Goal: Task Accomplishment & Management: Manage account settings

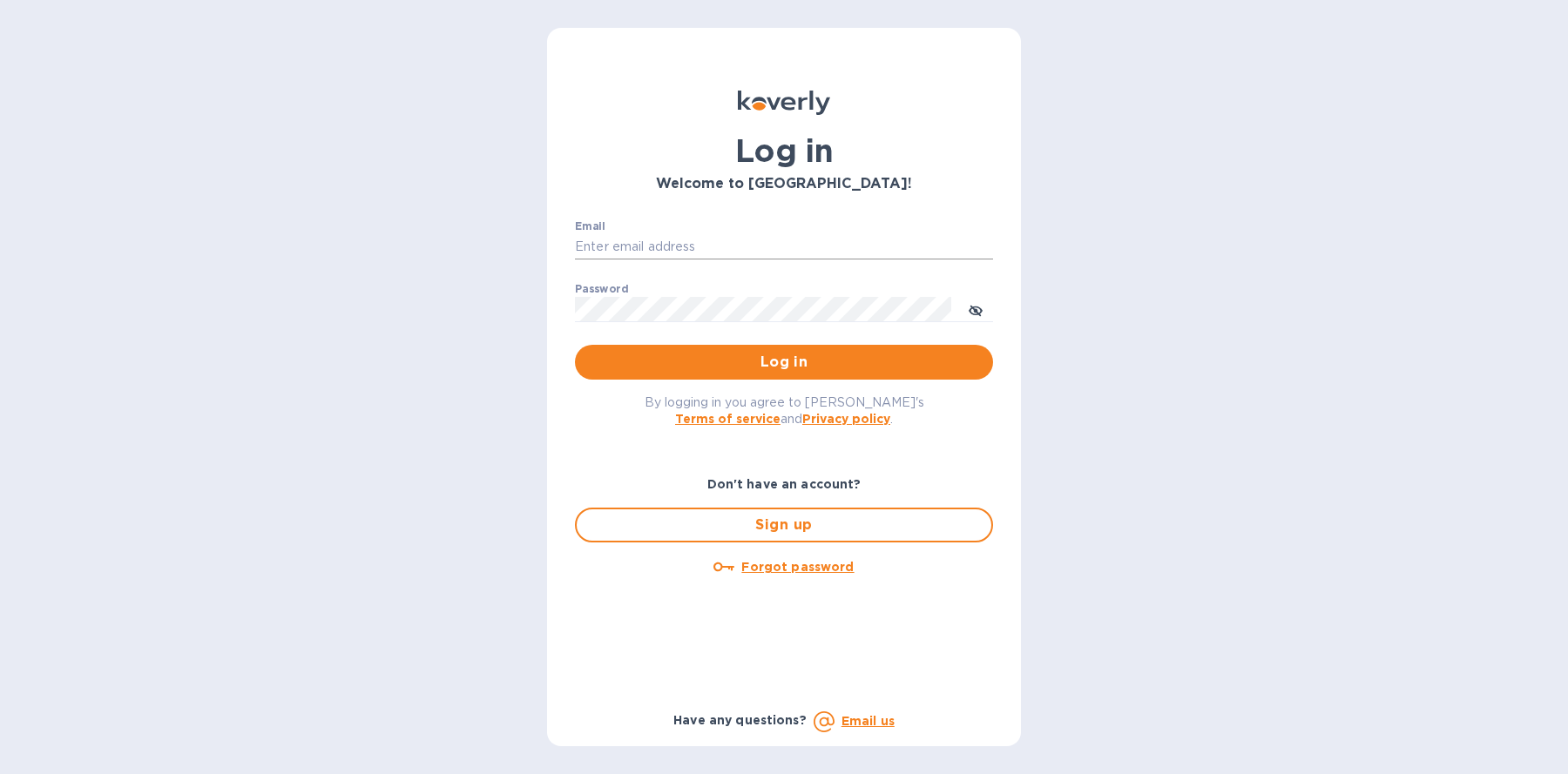
click at [814, 244] on input "Email" at bounding box center [784, 247] width 418 height 26
type input "sballen@koverly.com"
click at [841, 344] on p "​" at bounding box center [784, 335] width 418 height 20
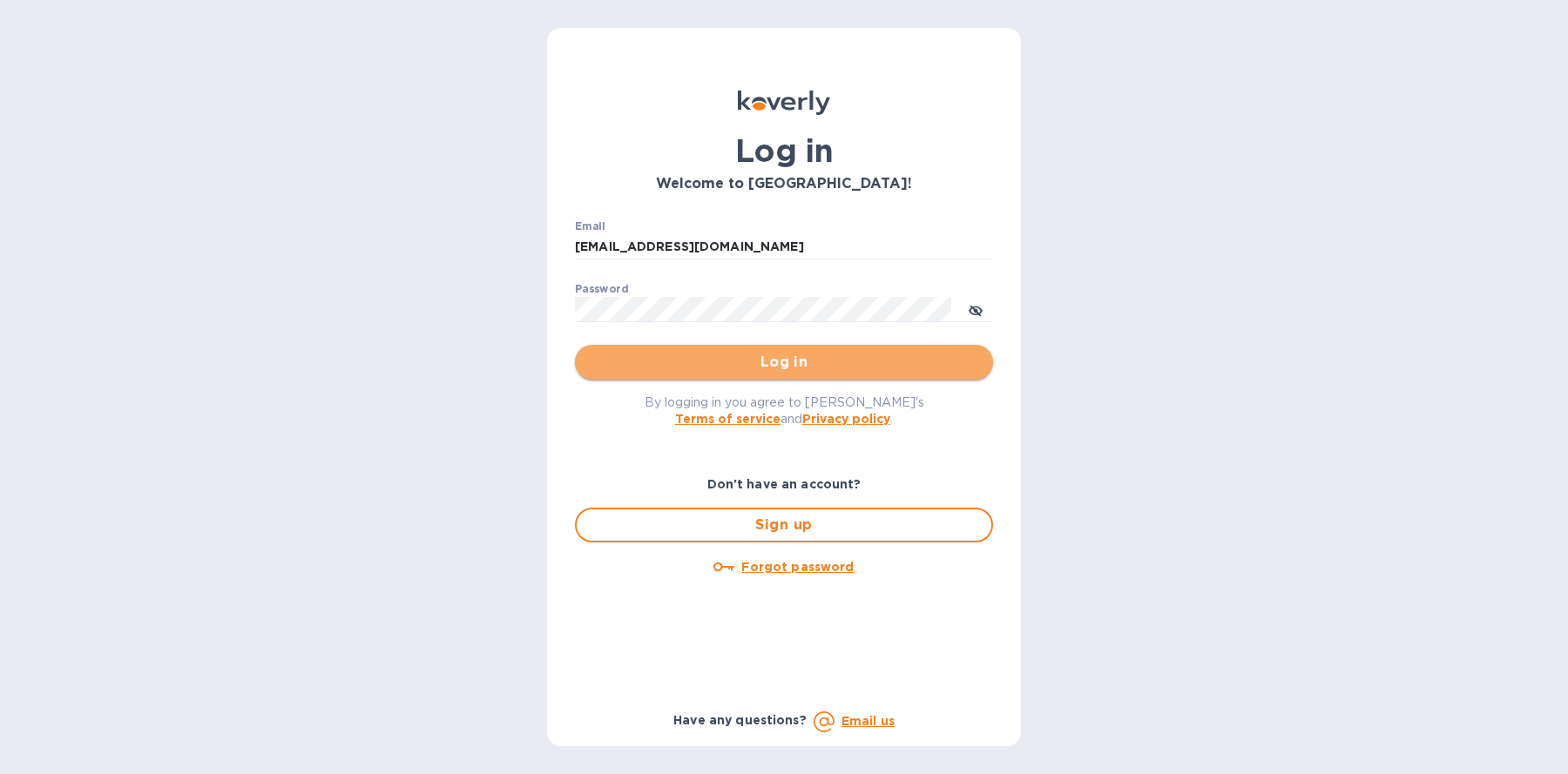
click at [841, 348] on button "Log in" at bounding box center [784, 362] width 418 height 34
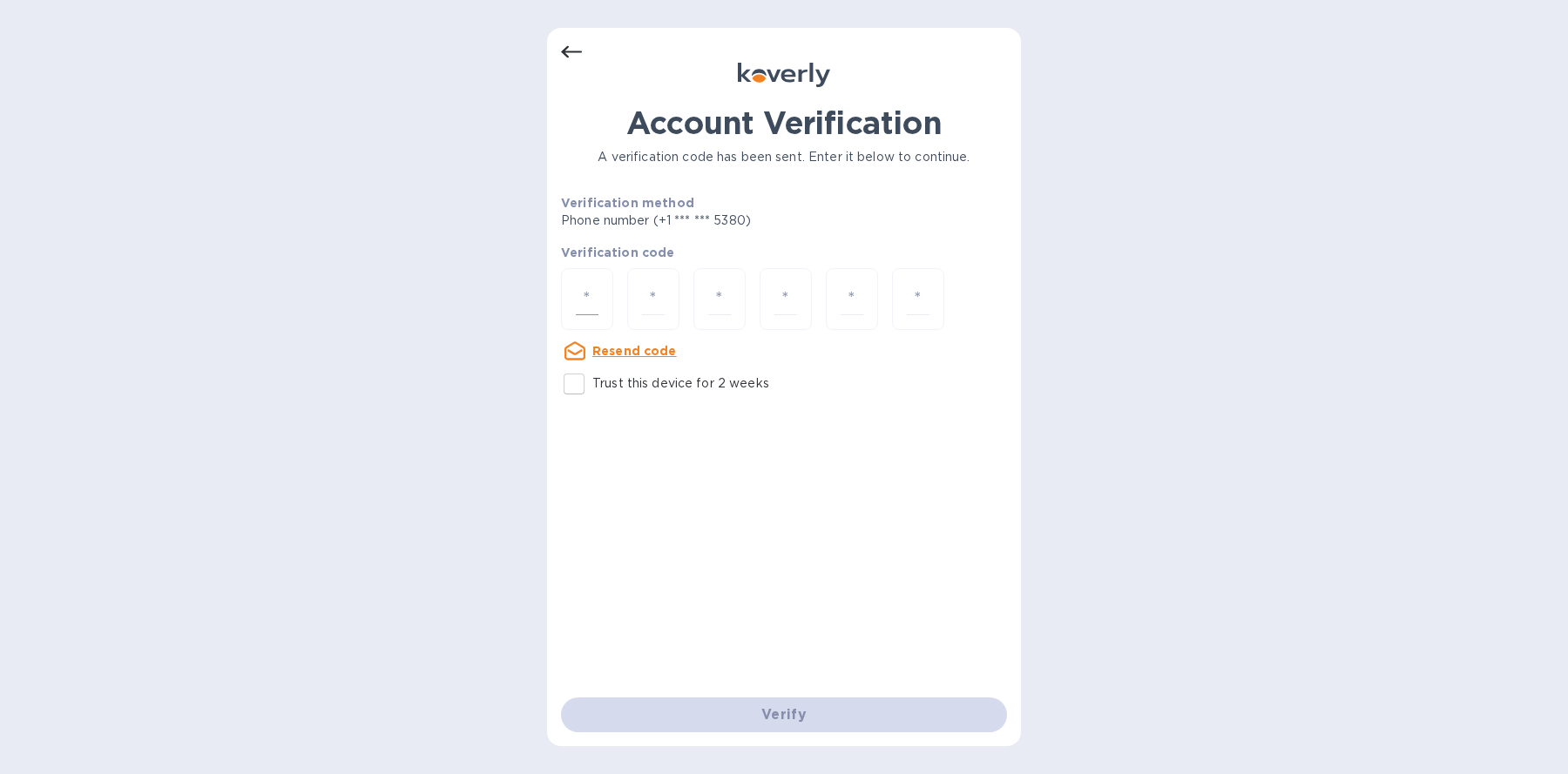
click at [581, 311] on input "number" at bounding box center [587, 300] width 23 height 33
type input "8"
type input "4"
type input "6"
type input "2"
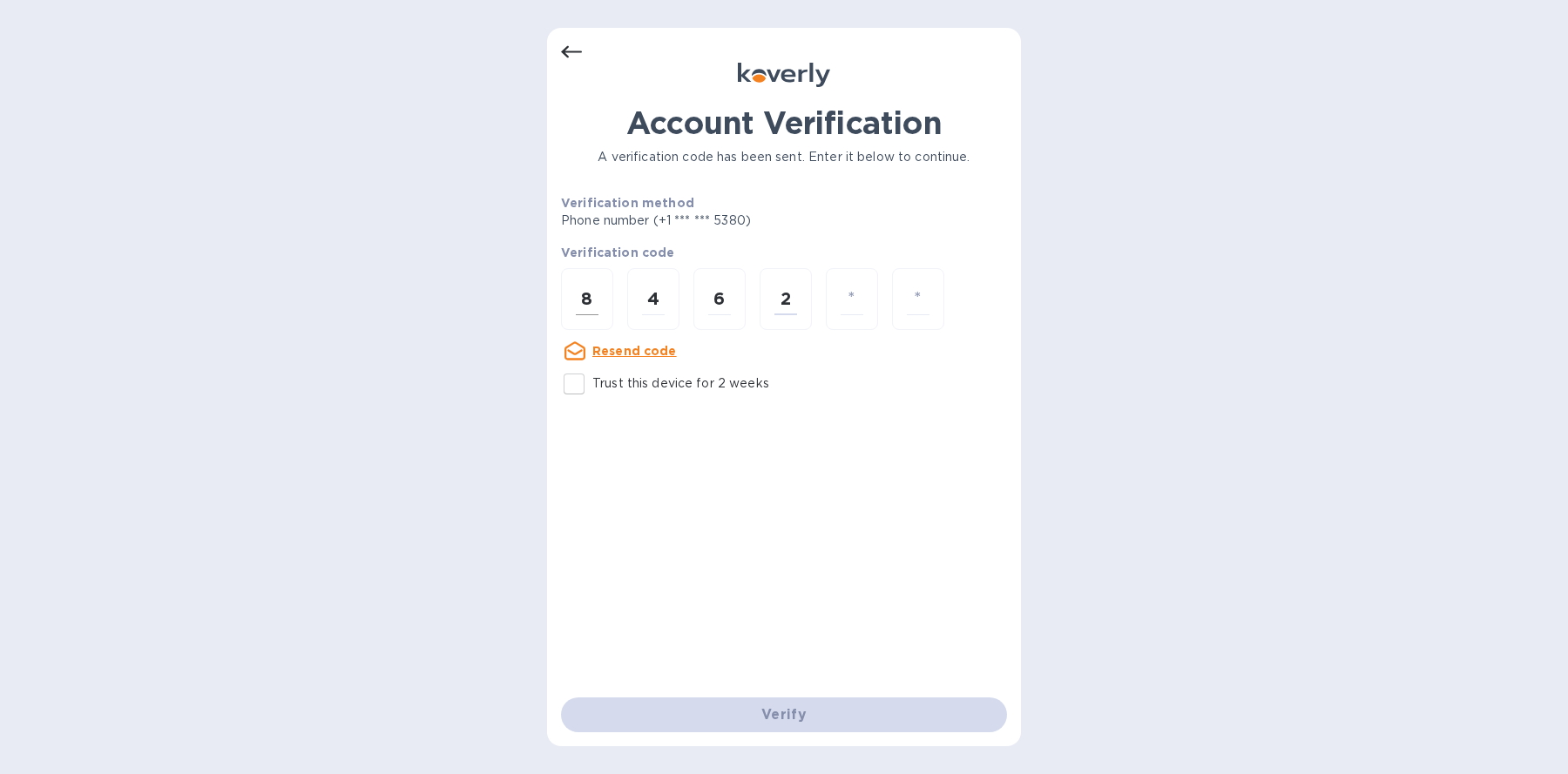
type input "1"
type input "8"
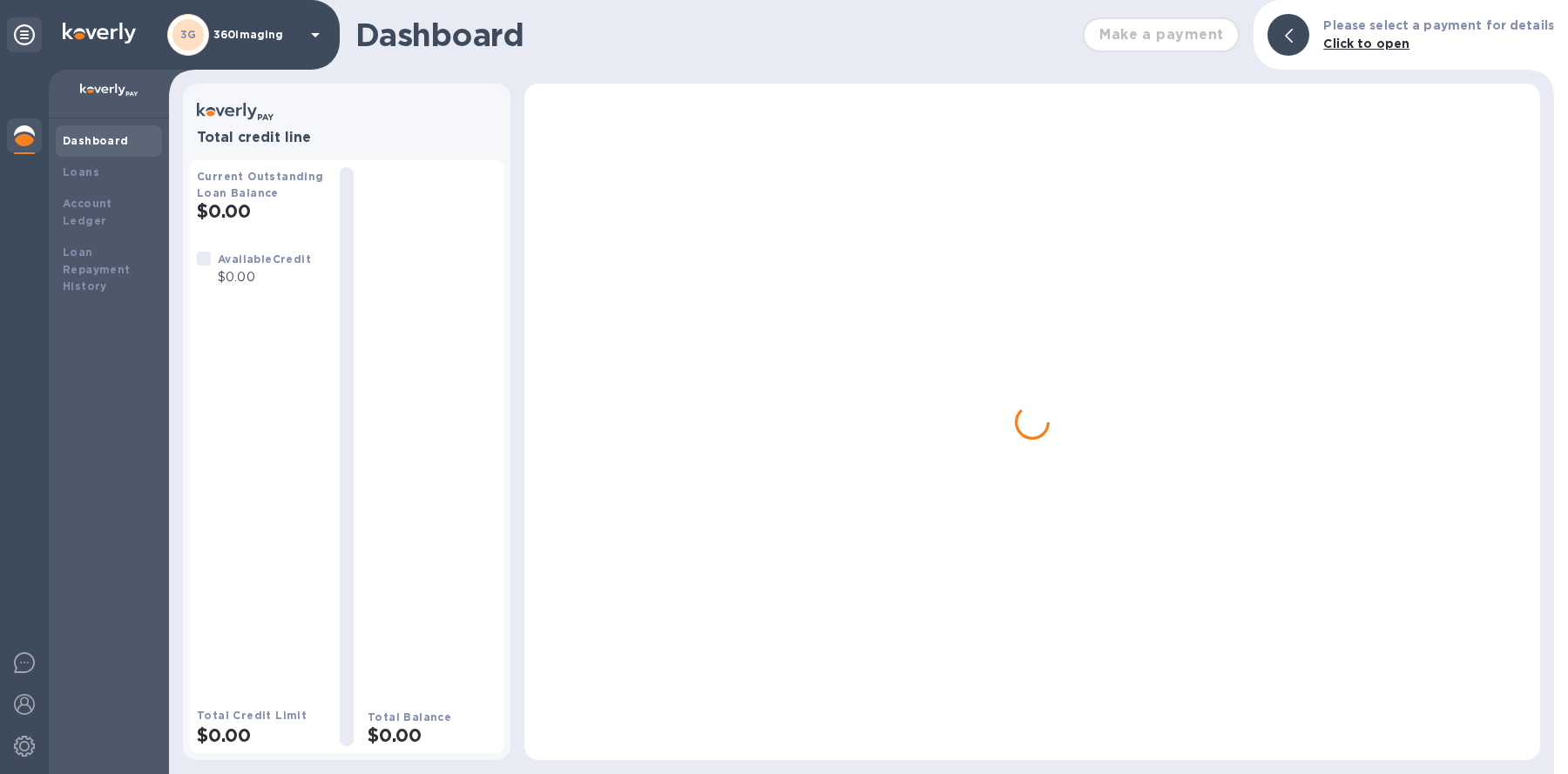
click at [340, 15] on div "Dashboard Make a payment Please select a payment for details Click to open Tota…" at bounding box center [869, 387] width 1400 height 774
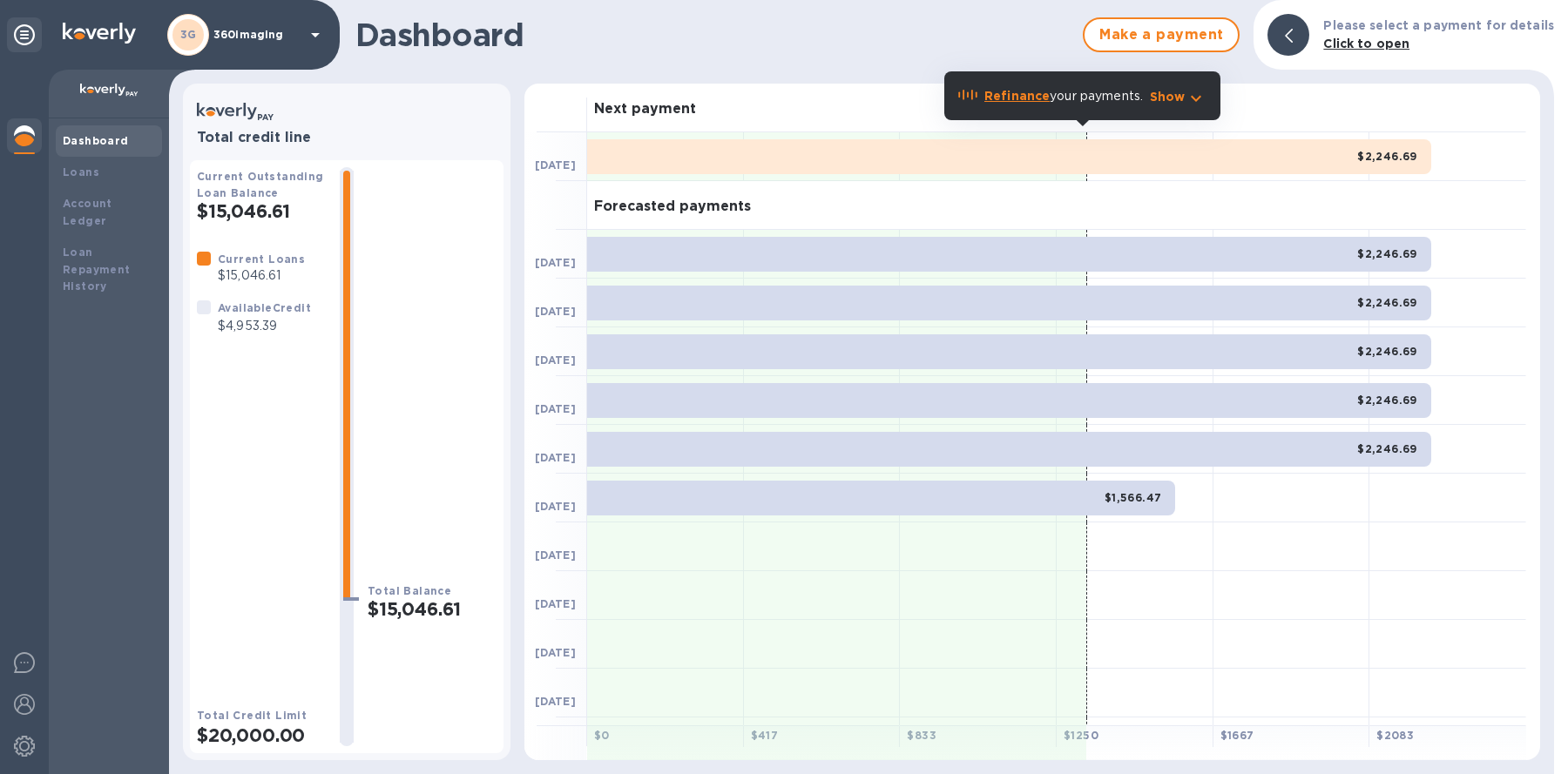
click at [274, 29] on p "360imaging" at bounding box center [257, 34] width 87 height 12
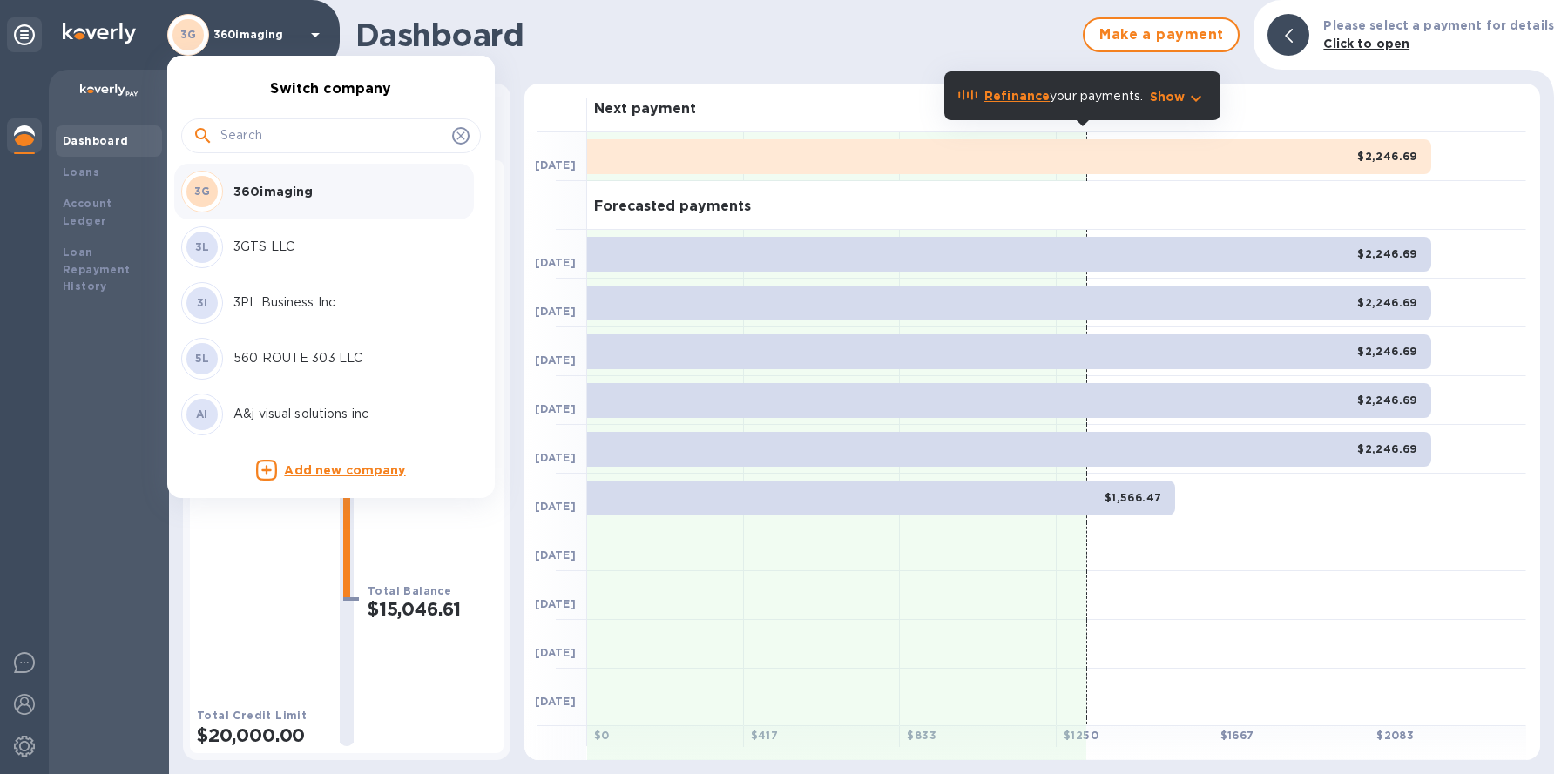
click at [274, 148] on div at bounding box center [331, 136] width 300 height 34
click at [269, 142] on input "text" at bounding box center [332, 136] width 225 height 26
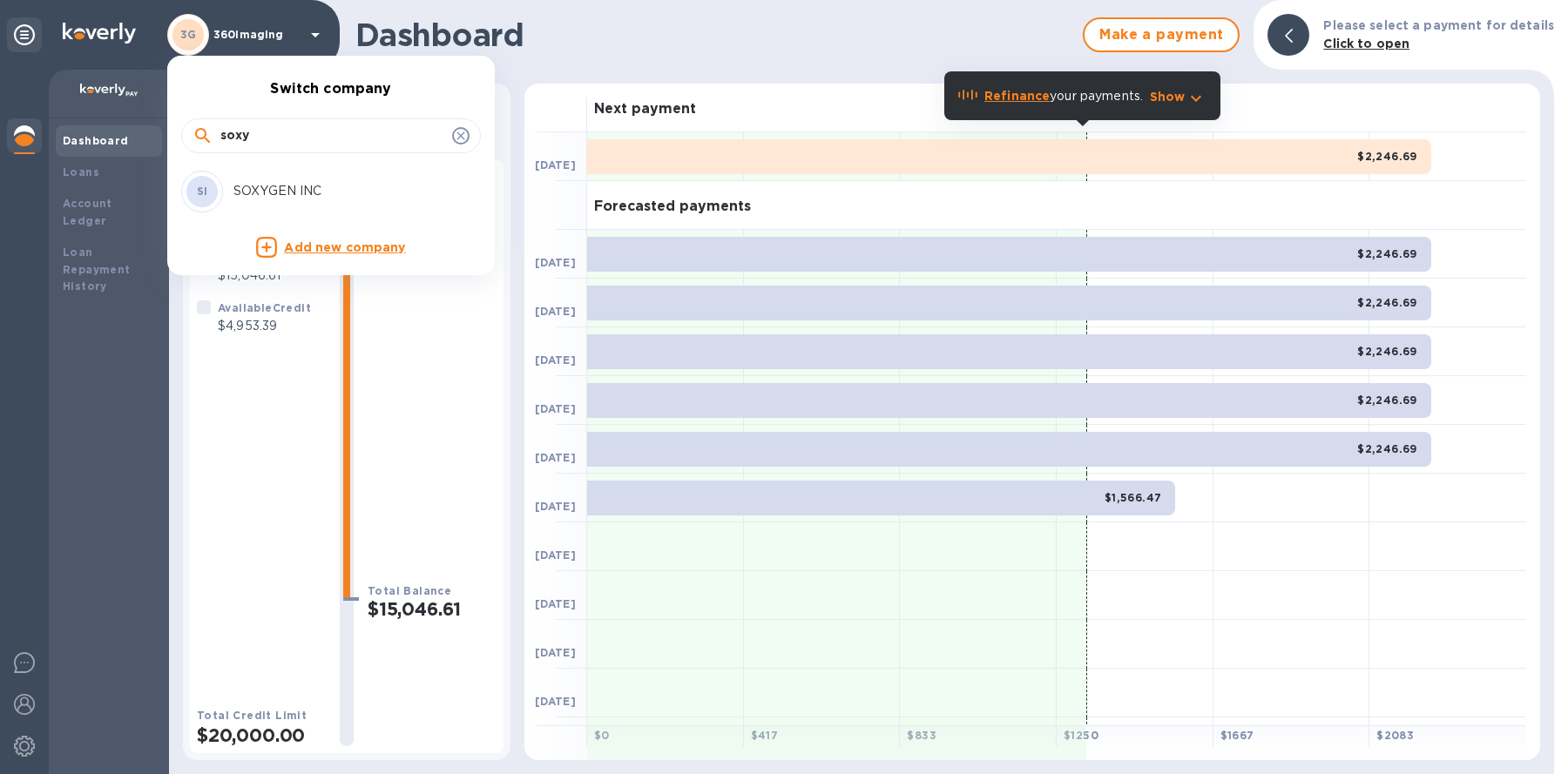
type input "soxy"
click at [266, 197] on p "SOXYGEN INC" at bounding box center [343, 191] width 219 height 18
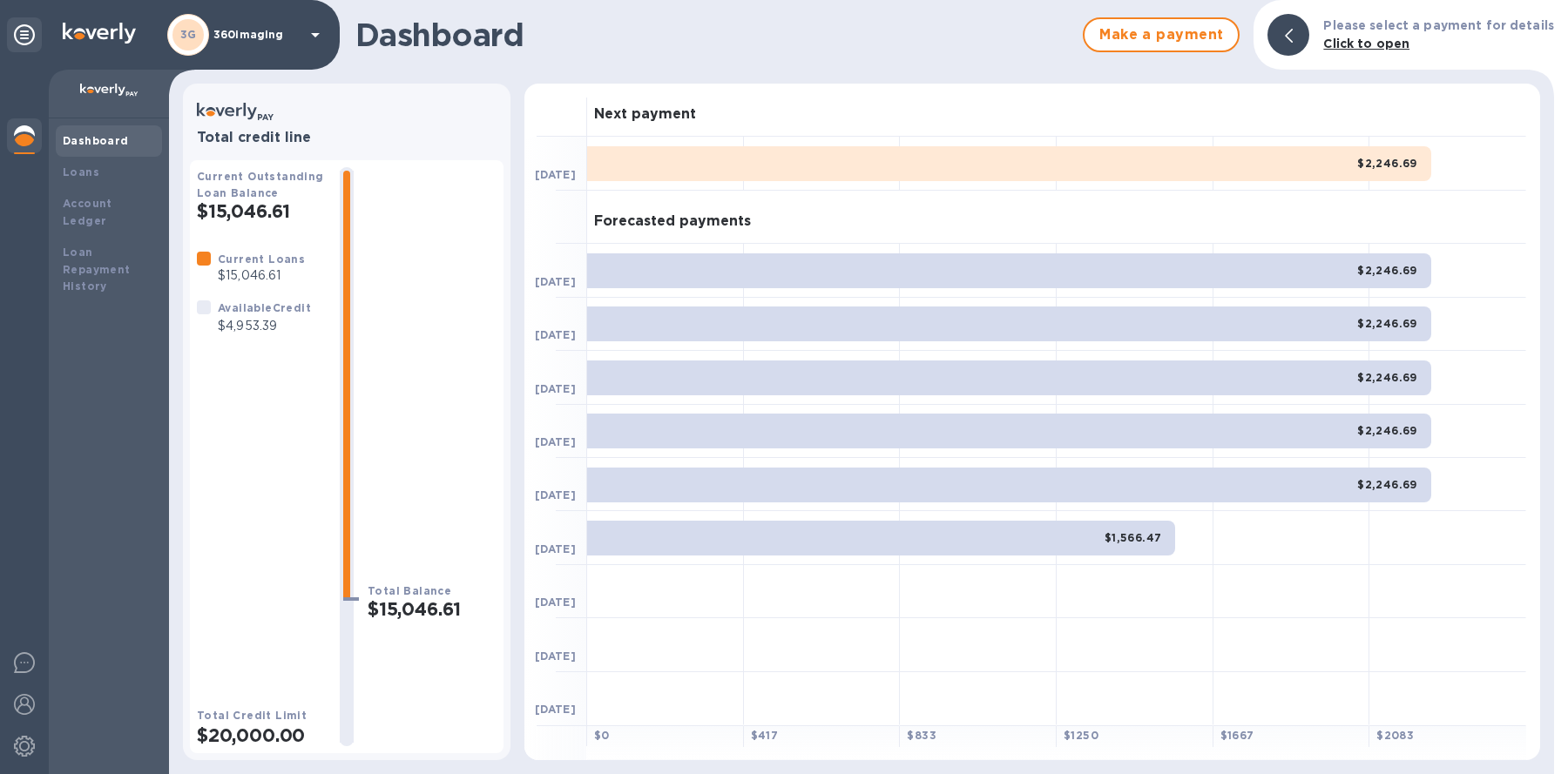
click at [216, 64] on div "3G 360imaging" at bounding box center [169, 34] width 340 height 70
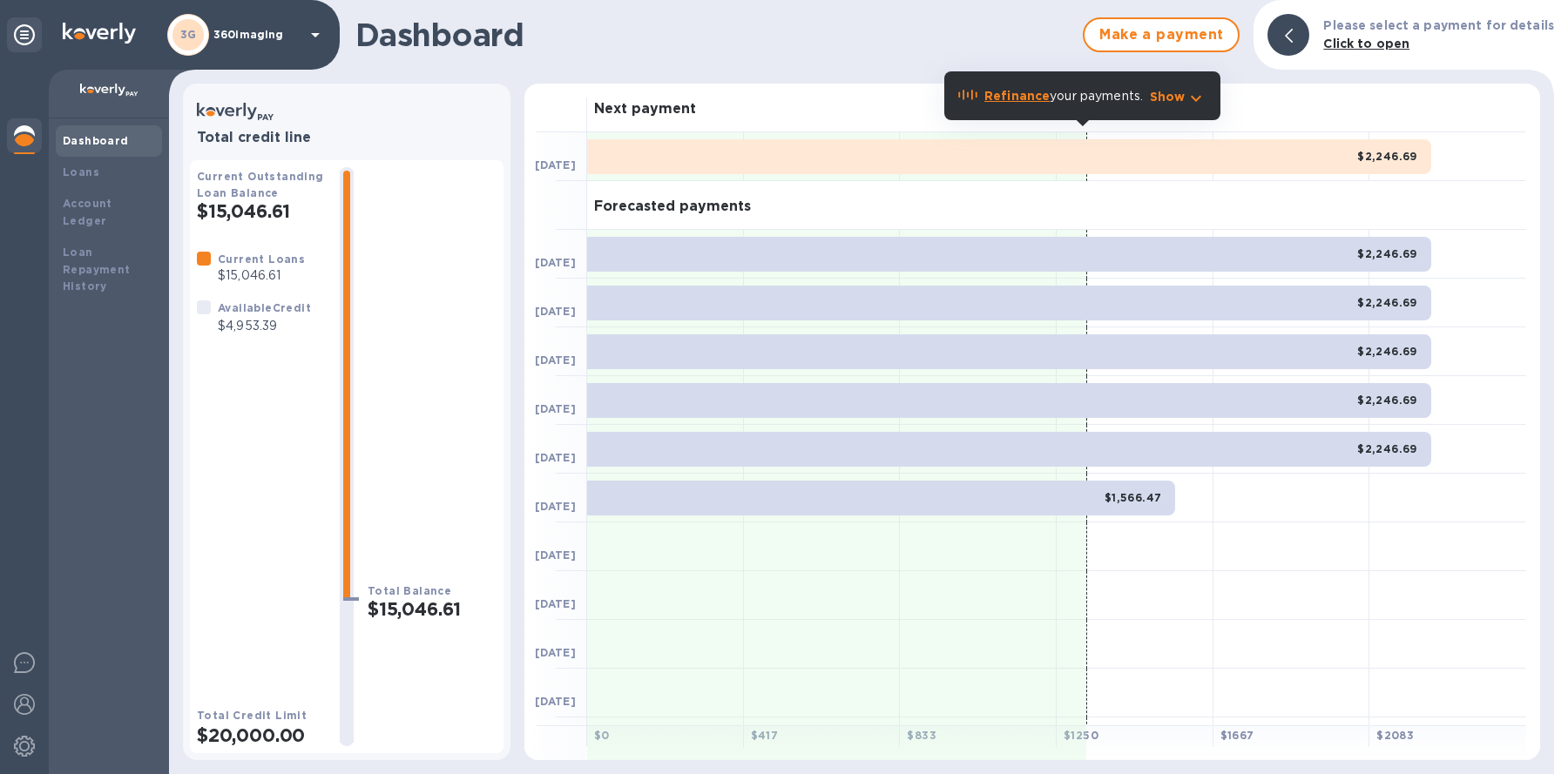
click at [233, 41] on div "3G 360imaging" at bounding box center [246, 34] width 159 height 42
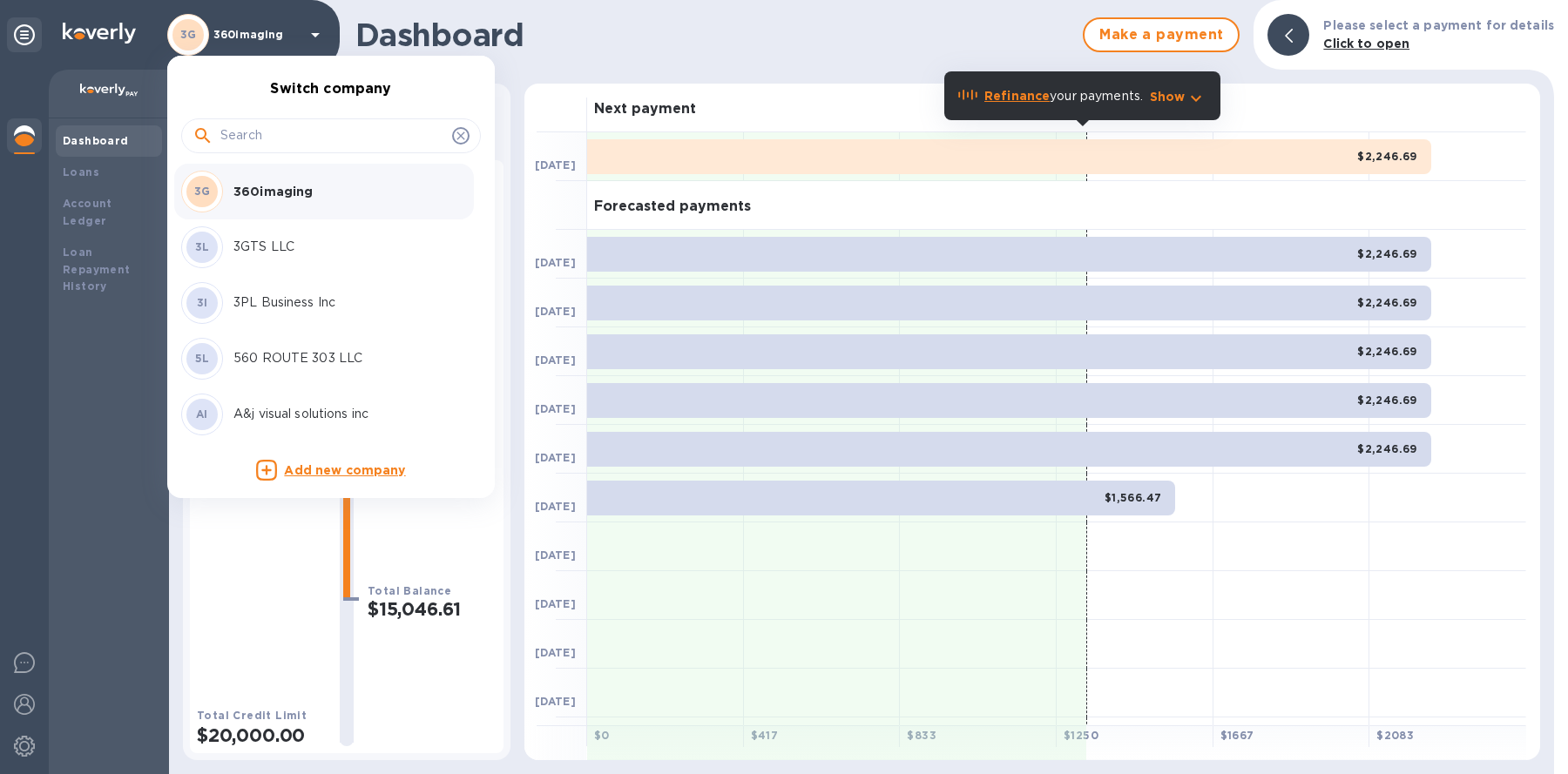
click at [269, 133] on input "text" at bounding box center [332, 136] width 225 height 26
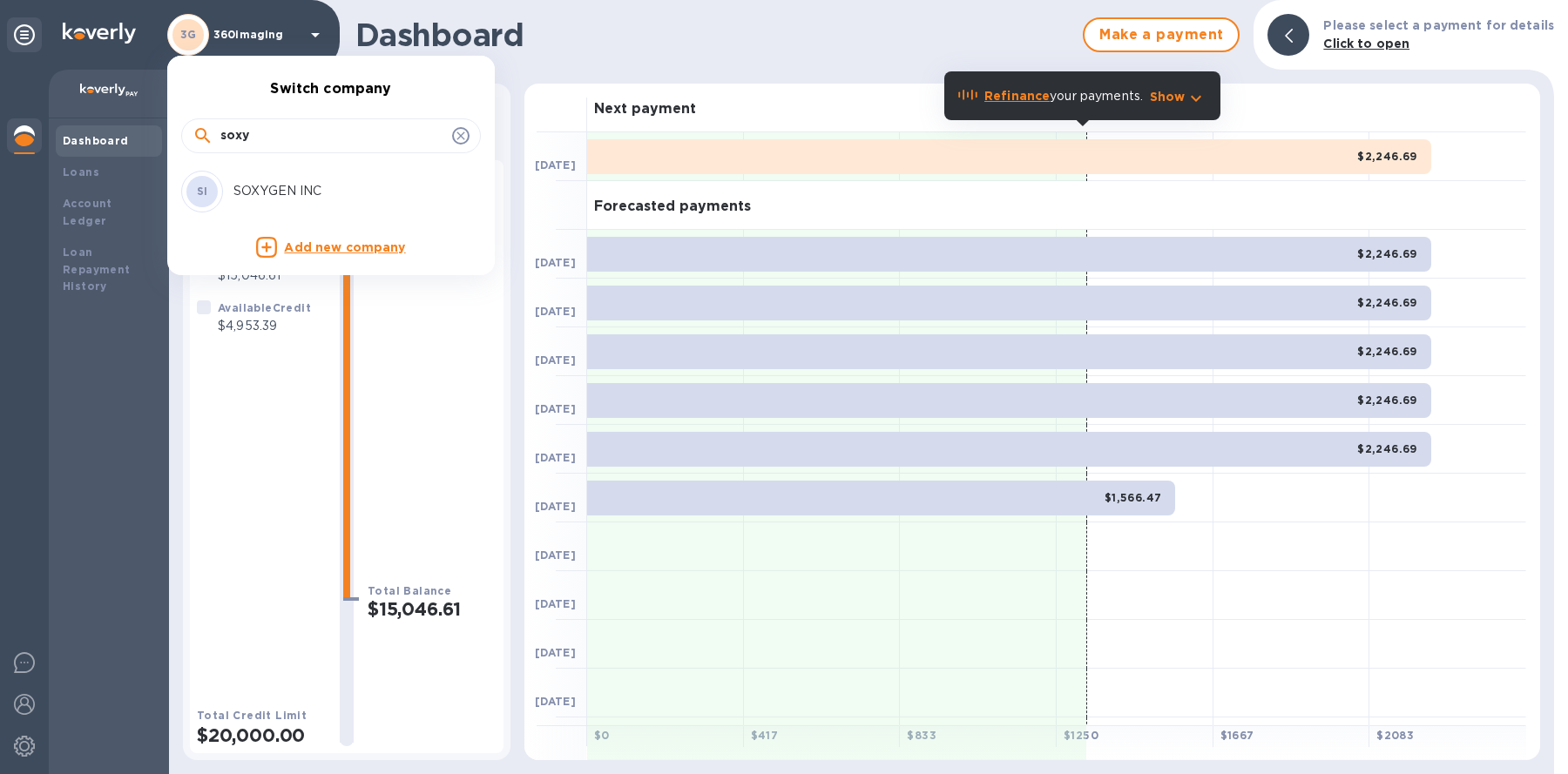
type input "soxy"
click at [279, 205] on div "SI SOXYGEN INC" at bounding box center [317, 191] width 272 height 42
